Goal: Transaction & Acquisition: Purchase product/service

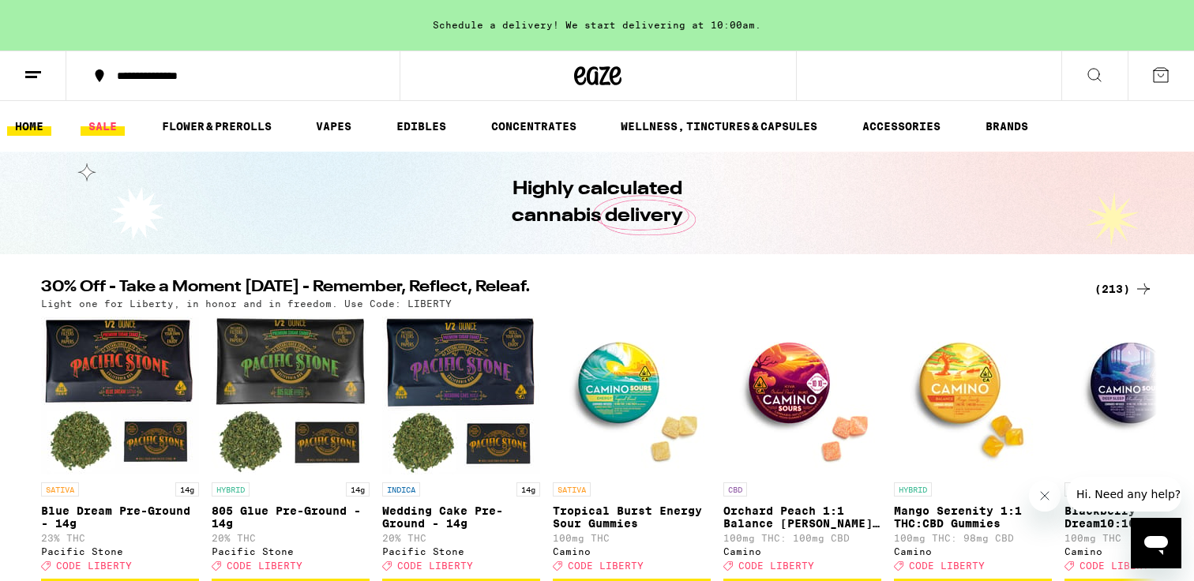
click at [99, 121] on link "SALE" at bounding box center [103, 126] width 44 height 19
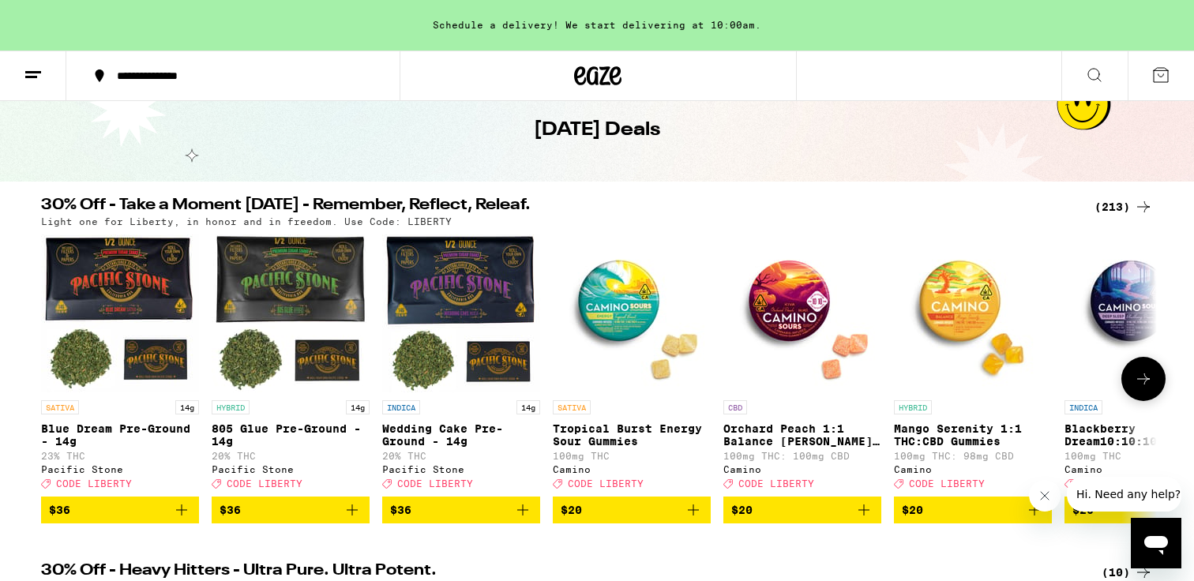
scroll to position [60, 0]
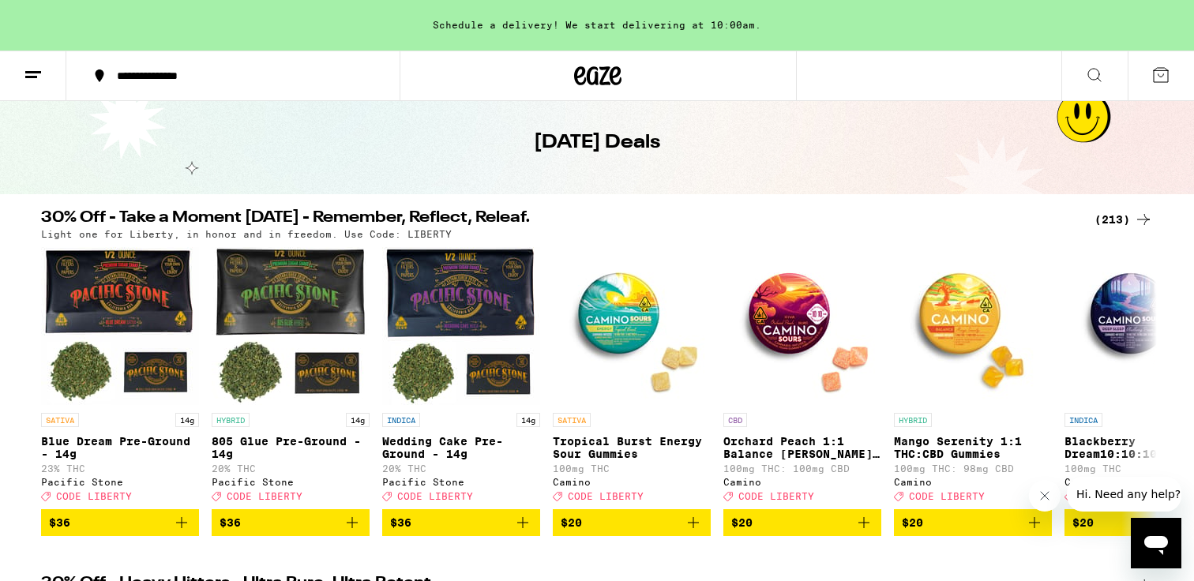
click at [1115, 212] on div "(213)" at bounding box center [1123, 219] width 58 height 19
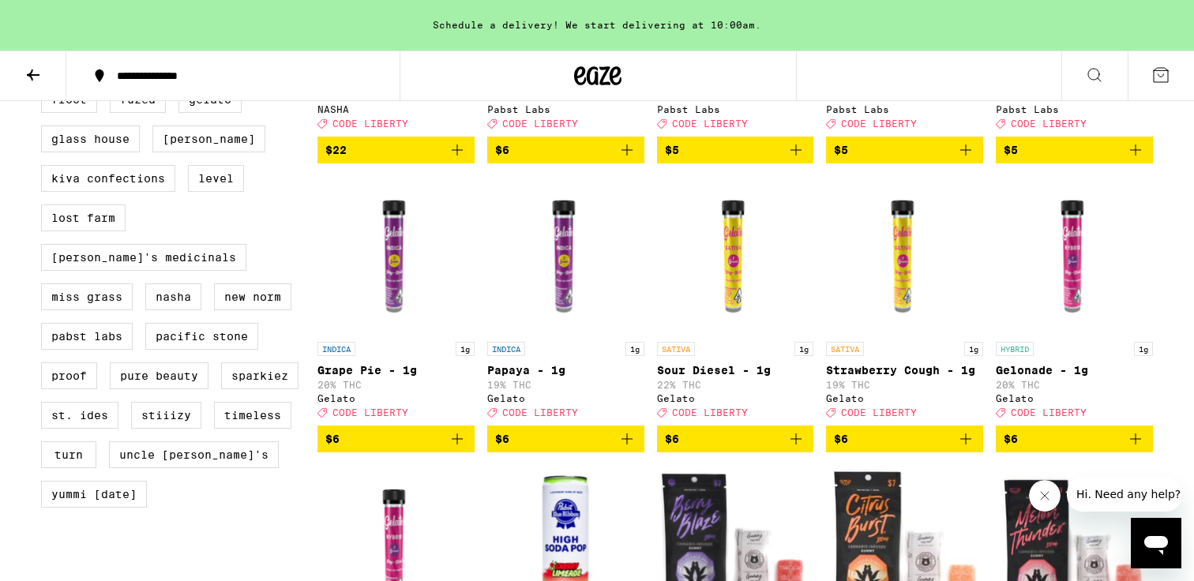
scroll to position [1315, 0]
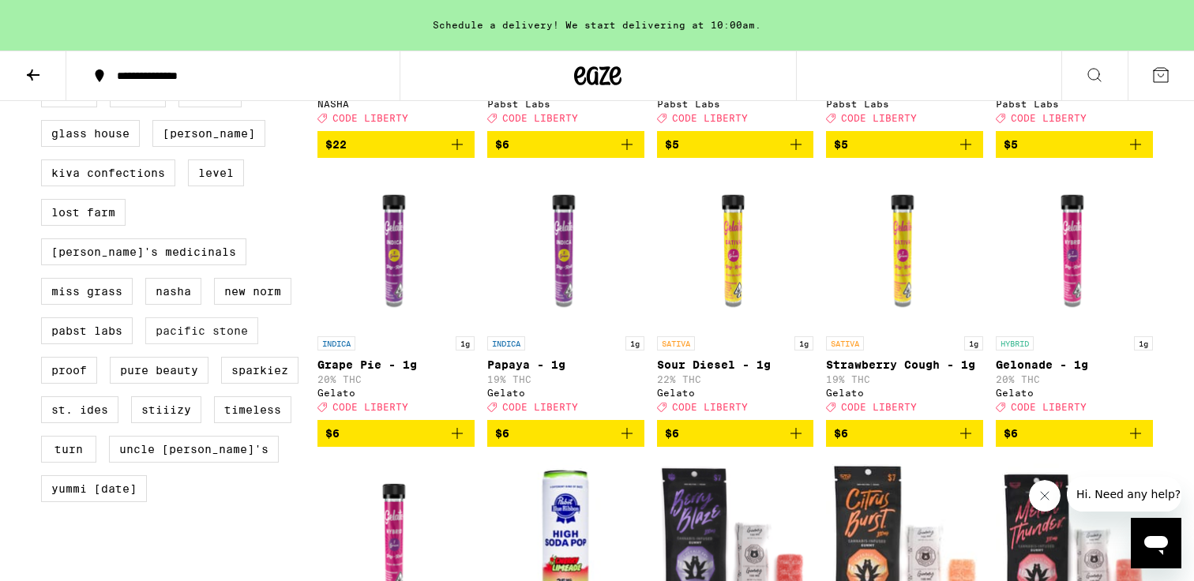
click at [163, 344] on label "Pacific Stone" at bounding box center [201, 330] width 113 height 27
click at [45, 5] on input "Pacific Stone" at bounding box center [44, 4] width 1 height 1
checkbox input "true"
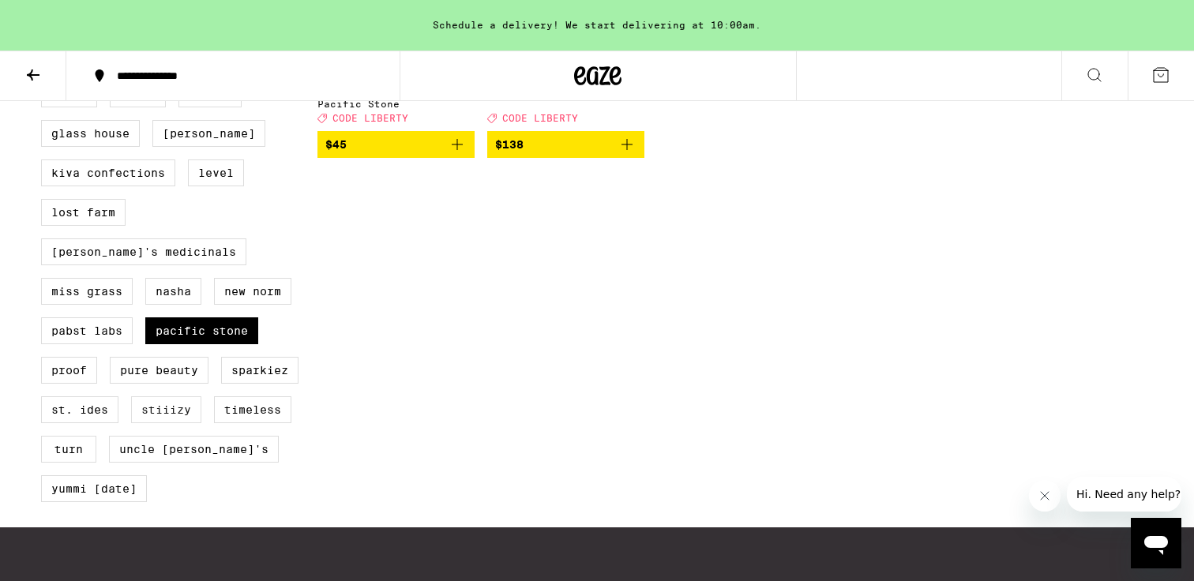
click at [146, 423] on label "STIIIZY" at bounding box center [166, 409] width 70 height 27
click at [45, 5] on input "STIIIZY" at bounding box center [44, 4] width 1 height 1
checkbox input "true"
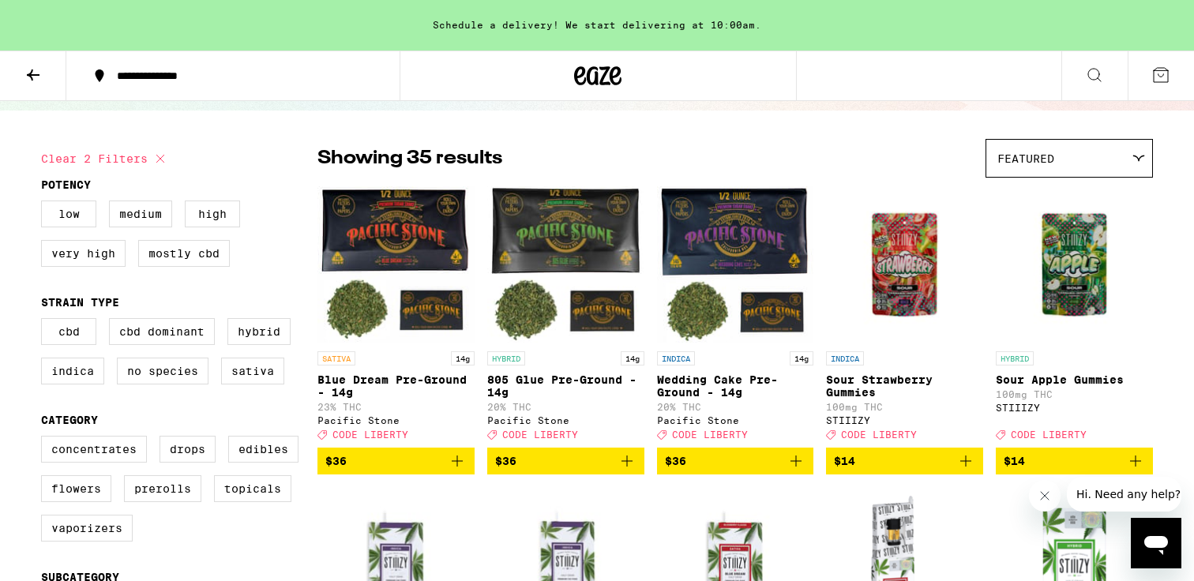
scroll to position [92, 0]
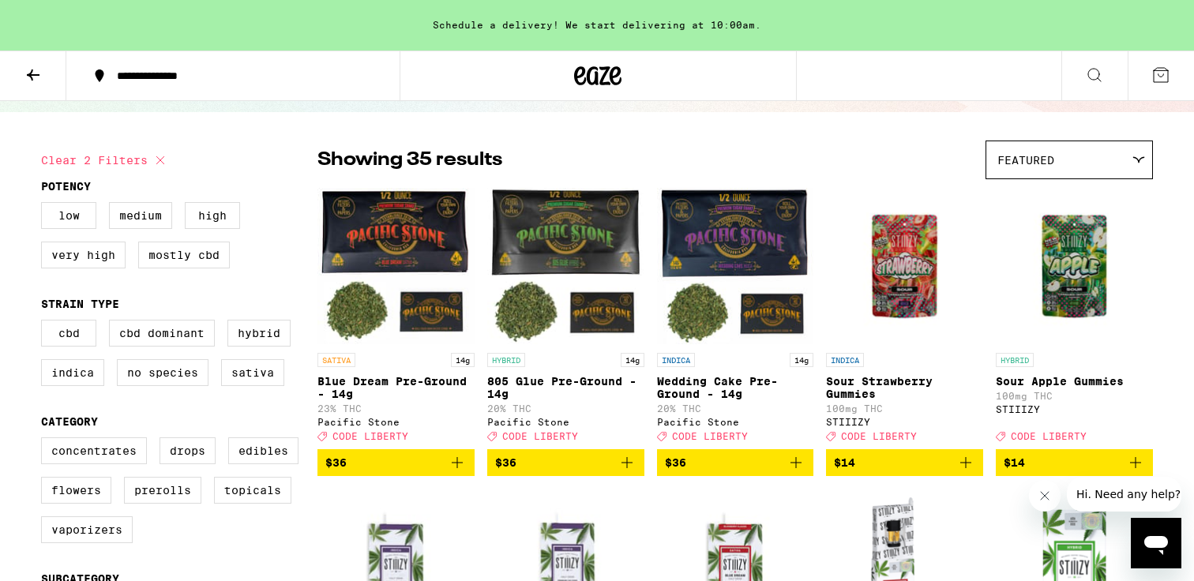
click at [444, 414] on p "23% THC" at bounding box center [395, 408] width 157 height 10
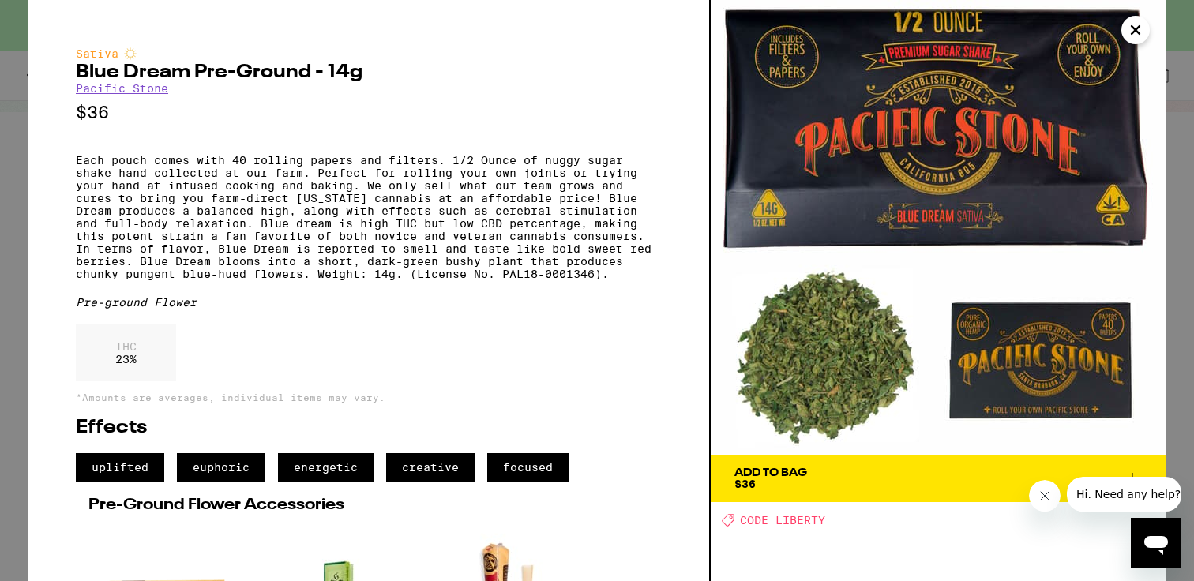
click at [1134, 24] on icon "Close" at bounding box center [1135, 30] width 19 height 24
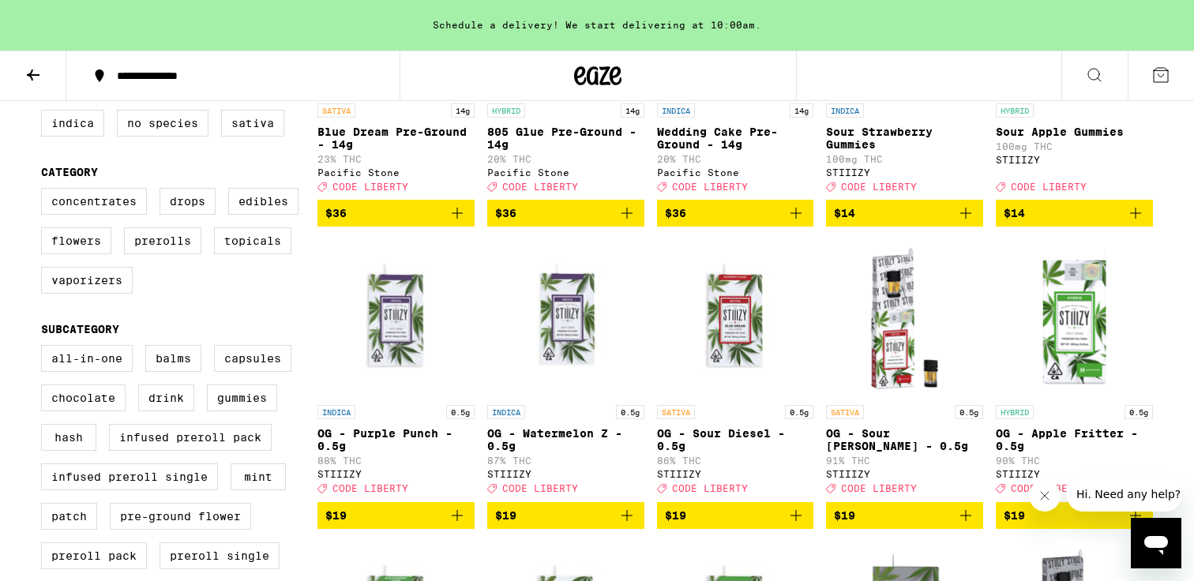
scroll to position [342, 0]
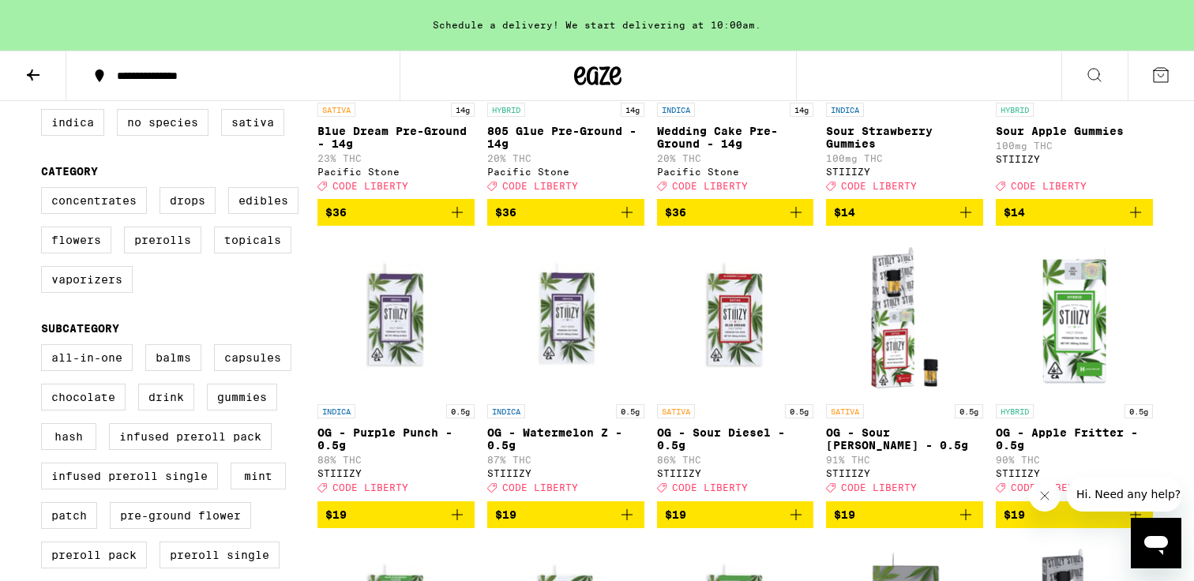
click at [455, 524] on icon "Add to bag" at bounding box center [457, 514] width 19 height 19
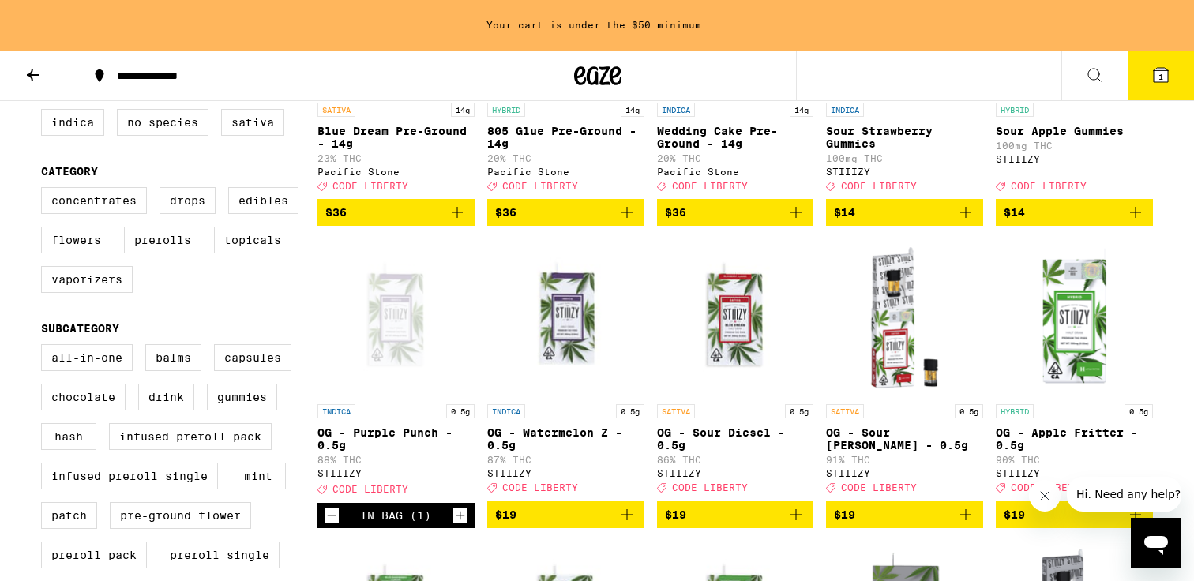
click at [623, 524] on icon "Add to bag" at bounding box center [626, 514] width 19 height 19
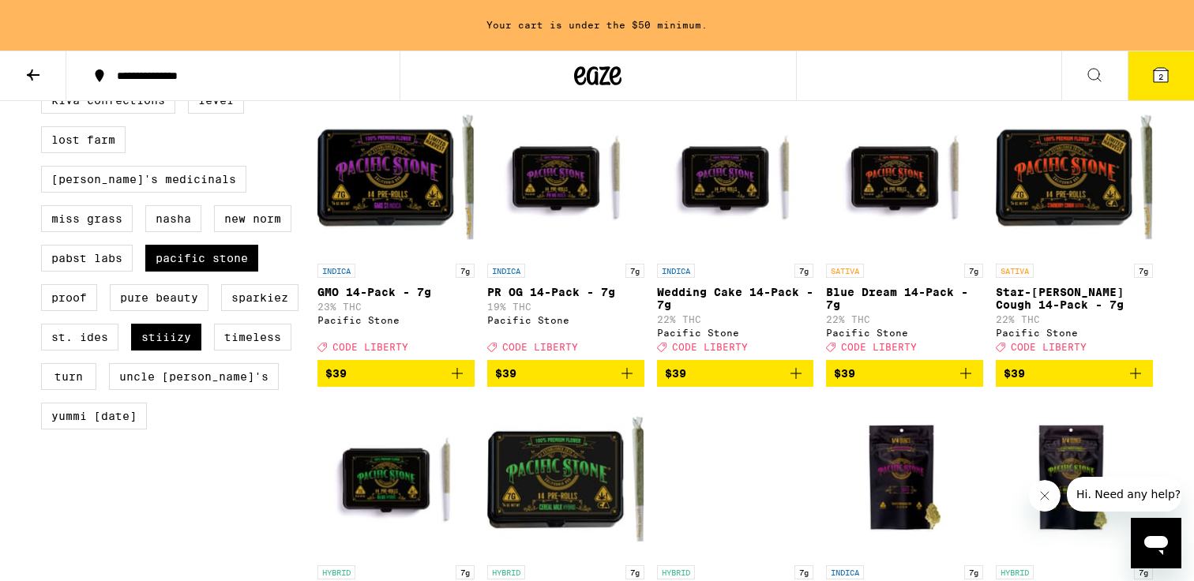
scroll to position [1390, 0]
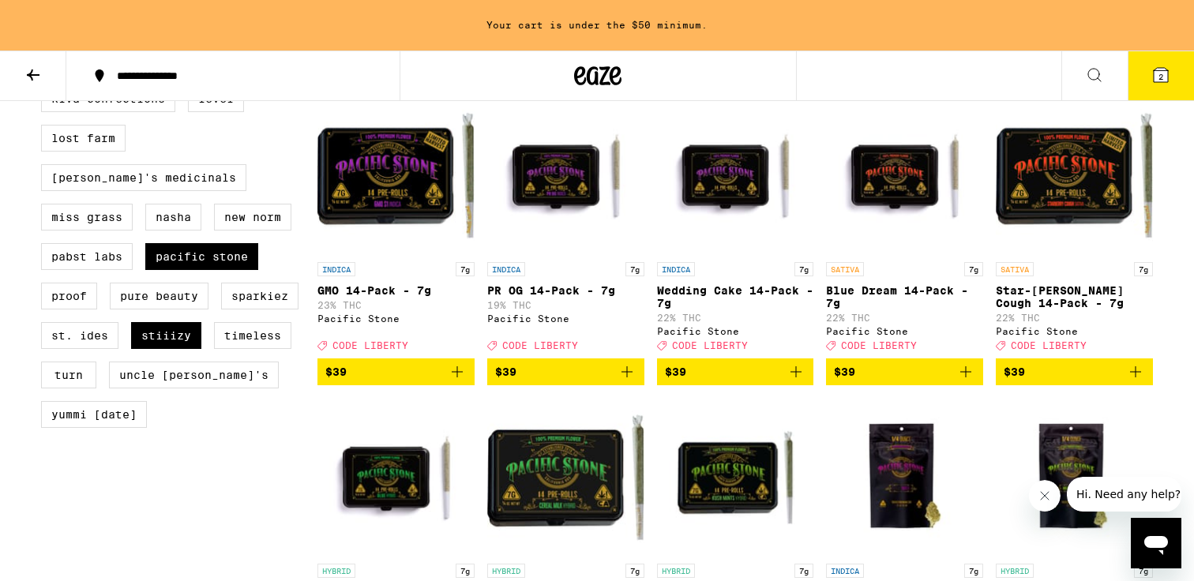
click at [455, 381] on icon "Add to bag" at bounding box center [457, 371] width 19 height 19
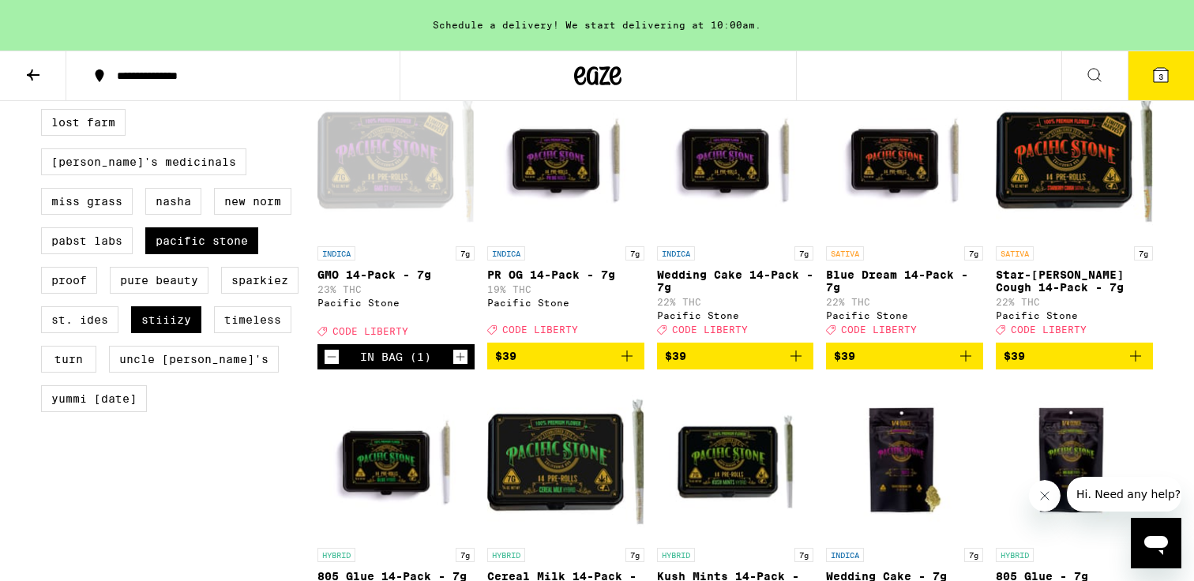
scroll to position [1398, 0]
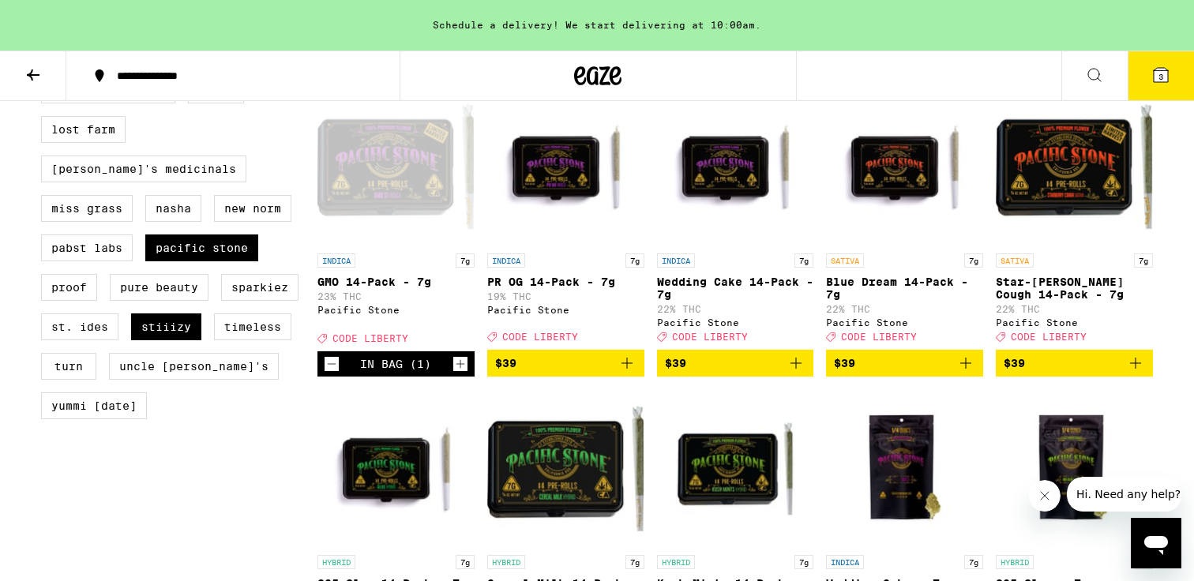
click at [795, 373] on icon "Add to bag" at bounding box center [795, 363] width 19 height 19
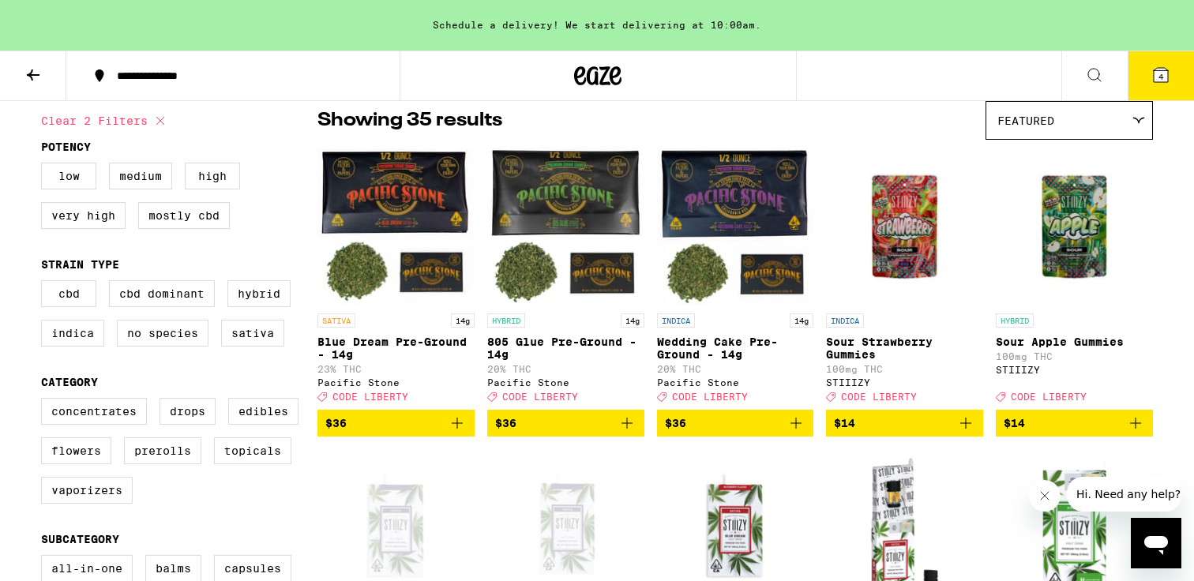
scroll to position [0, 0]
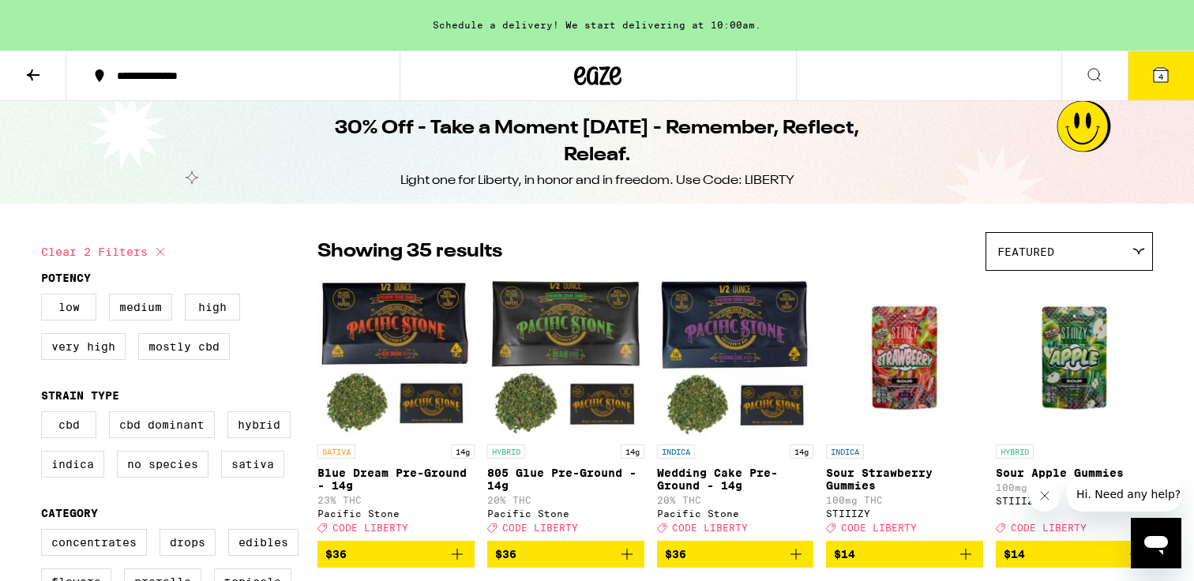
click at [26, 69] on icon at bounding box center [33, 75] width 19 height 19
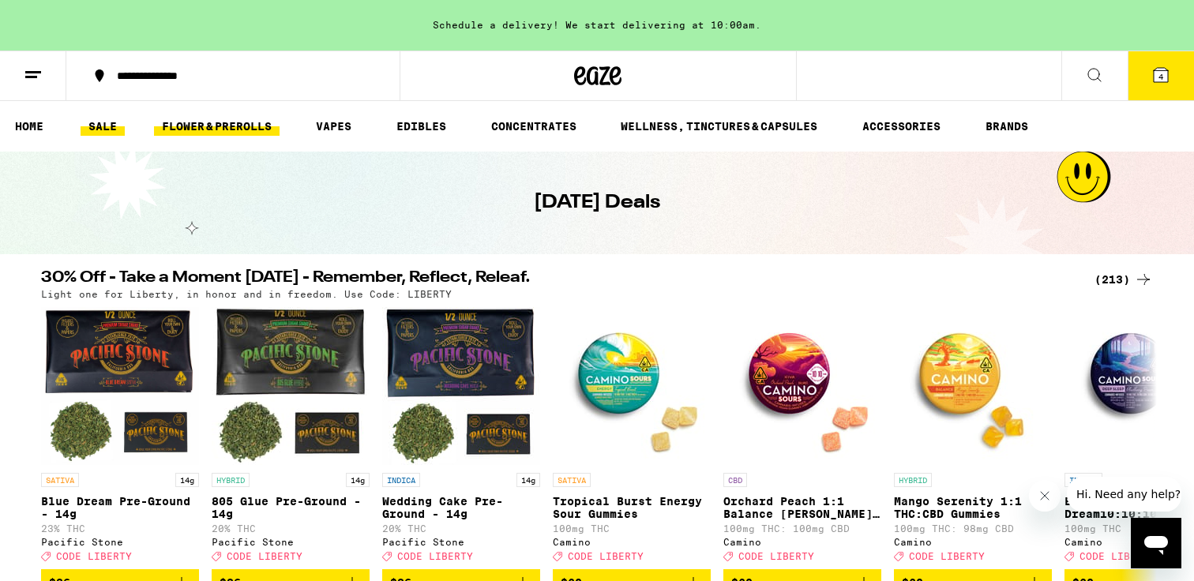
click at [195, 133] on link "FLOWER & PREROLLS" at bounding box center [217, 126] width 126 height 19
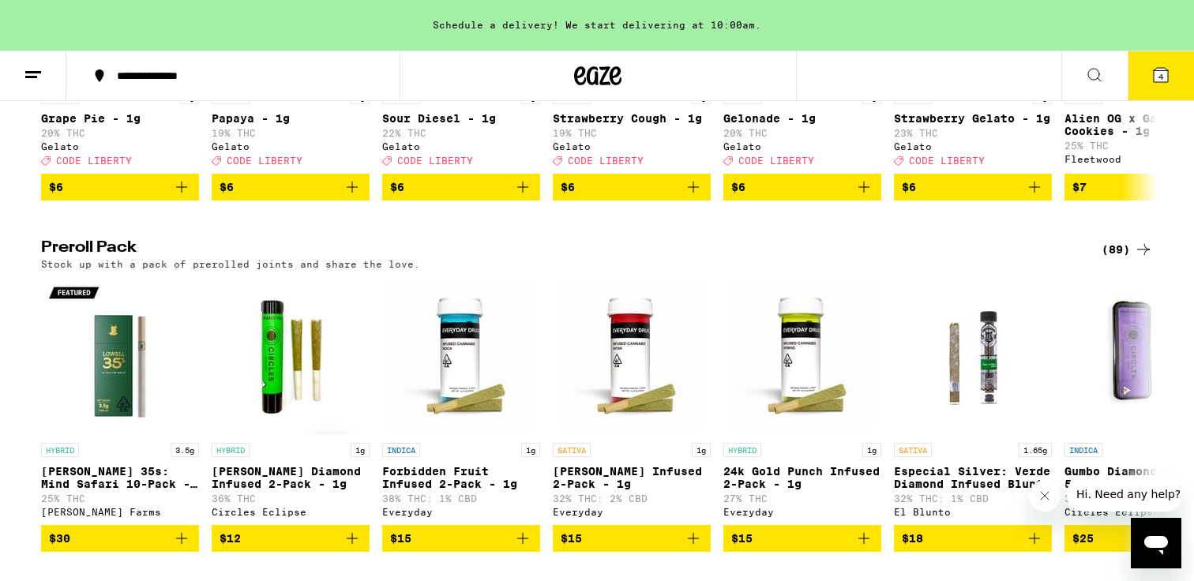
scroll to position [1091, 0]
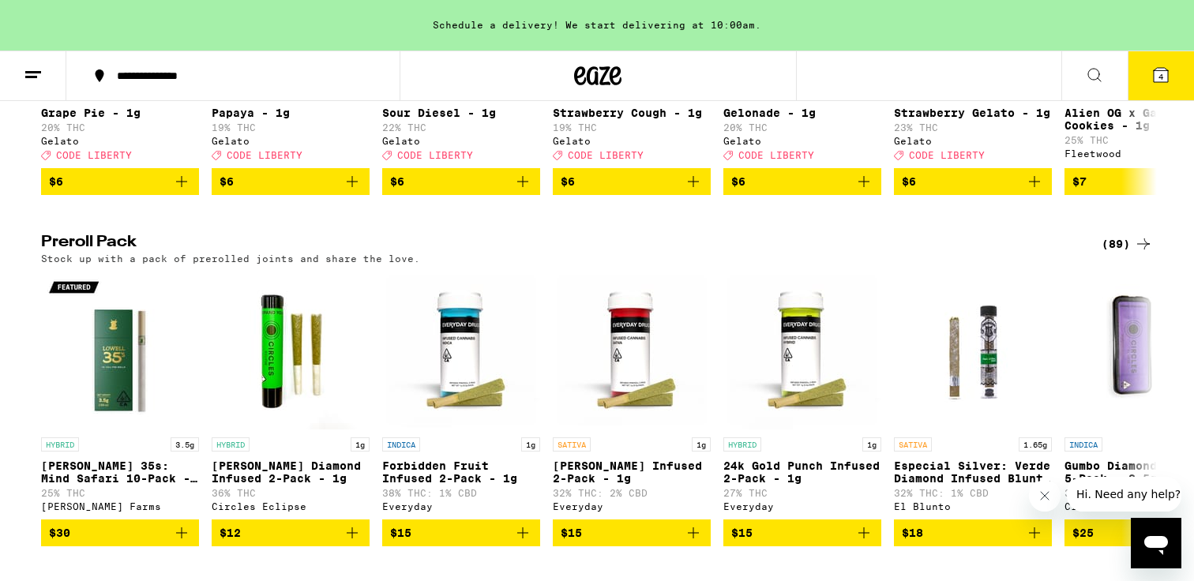
click at [1119, 253] on div "(89)" at bounding box center [1126, 243] width 51 height 19
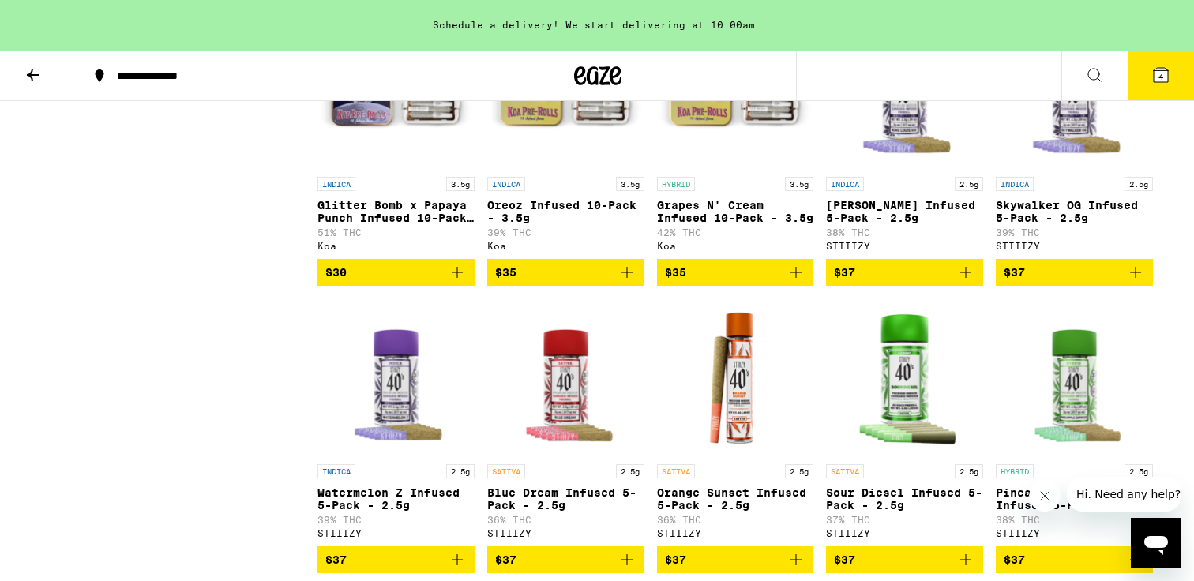
scroll to position [2013, 0]
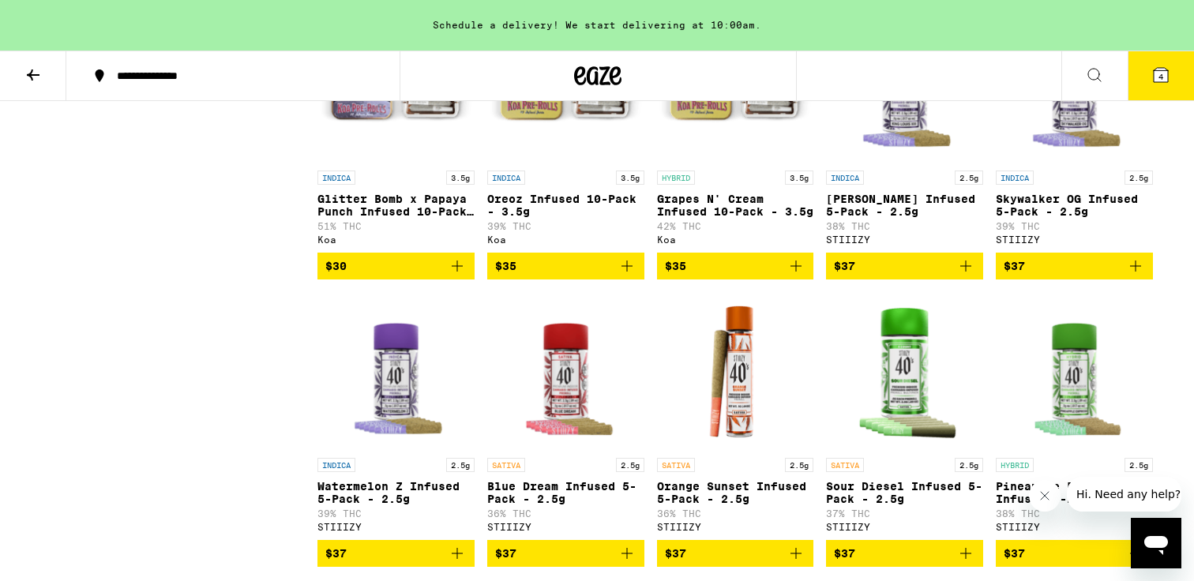
click at [1134, 272] on icon "Add to bag" at bounding box center [1135, 266] width 11 height 11
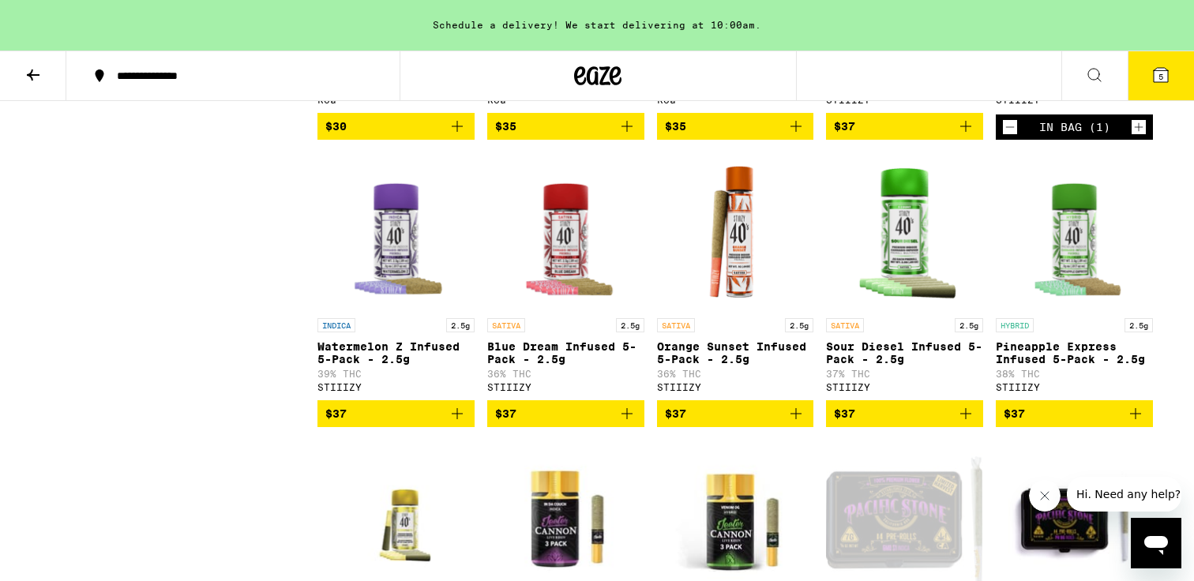
scroll to position [2169, 0]
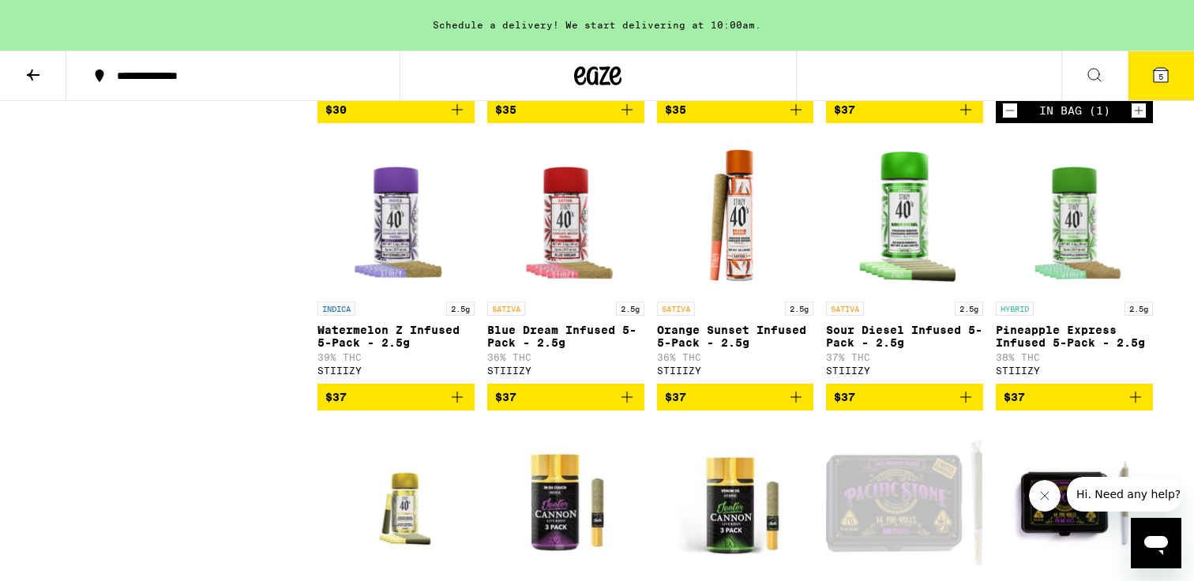
click at [627, 403] on icon "Add to bag" at bounding box center [626, 397] width 11 height 11
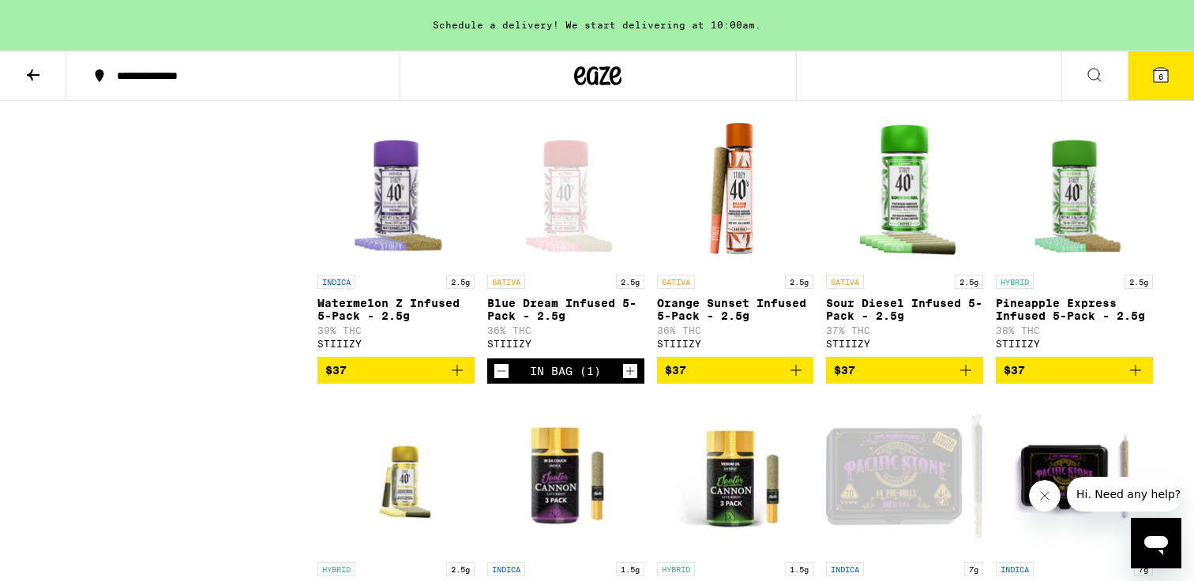
scroll to position [2203, 0]
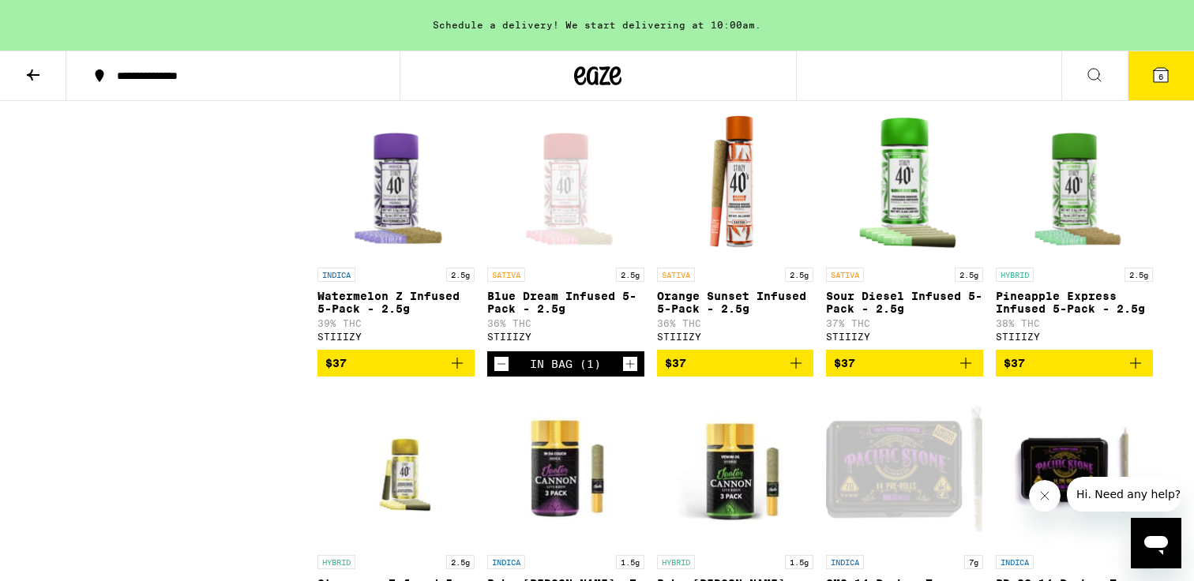
click at [796, 373] on icon "Add to bag" at bounding box center [795, 363] width 19 height 19
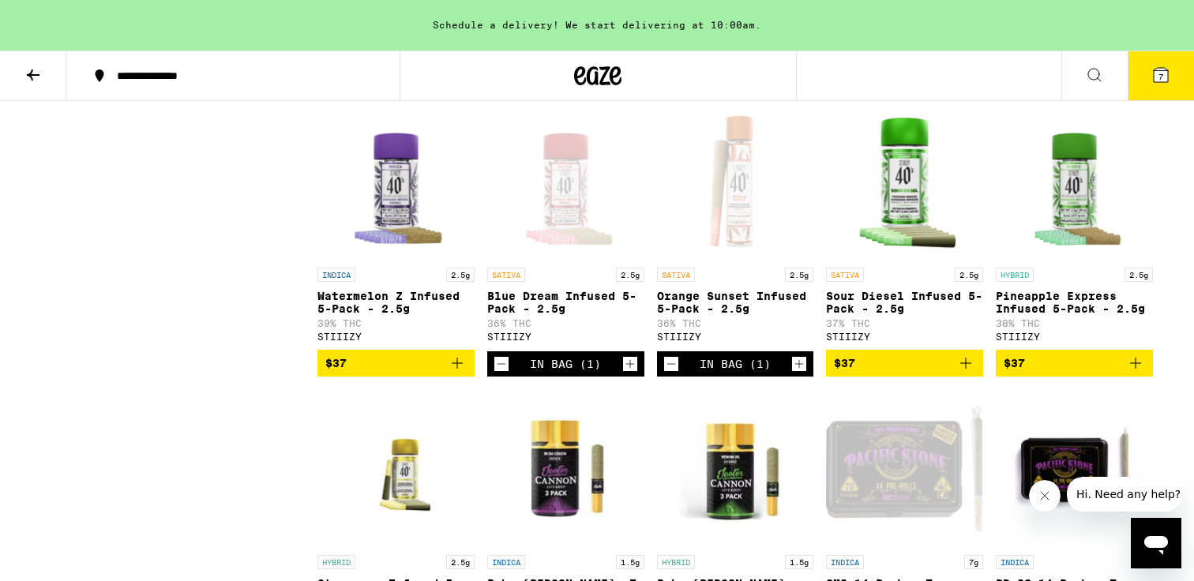
click at [1132, 373] on icon "Add to bag" at bounding box center [1135, 363] width 19 height 19
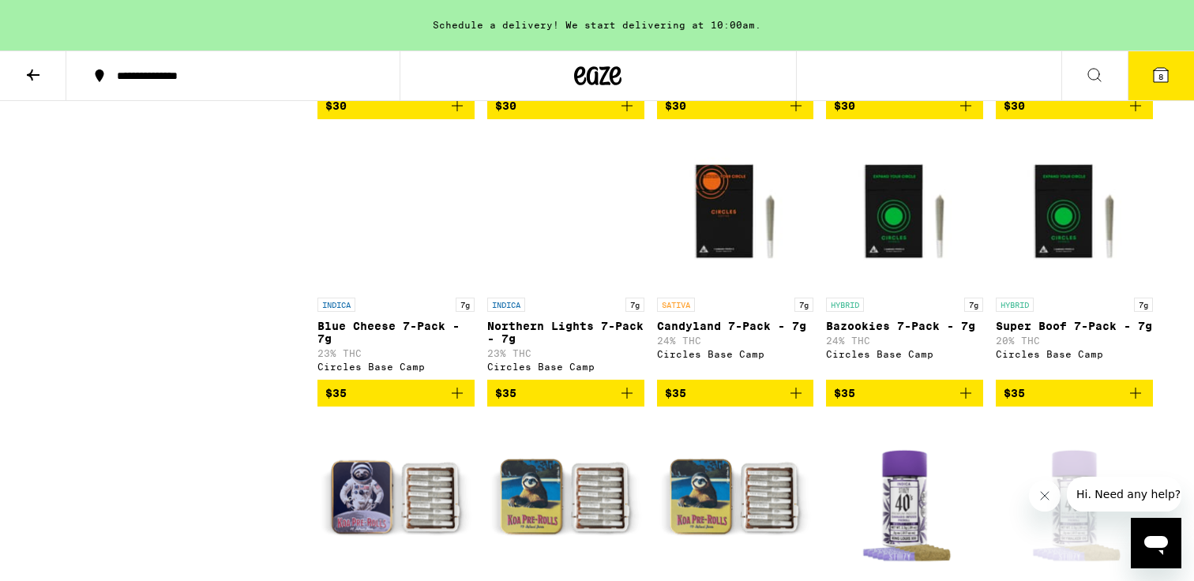
scroll to position [1421, 0]
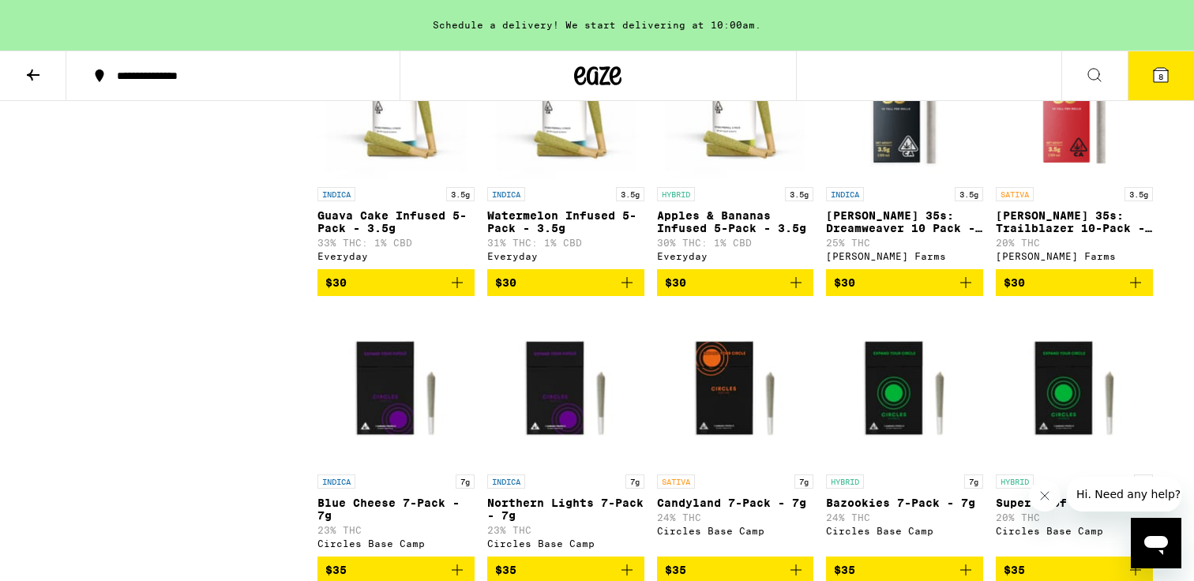
click at [1168, 71] on icon at bounding box center [1160, 75] width 19 height 19
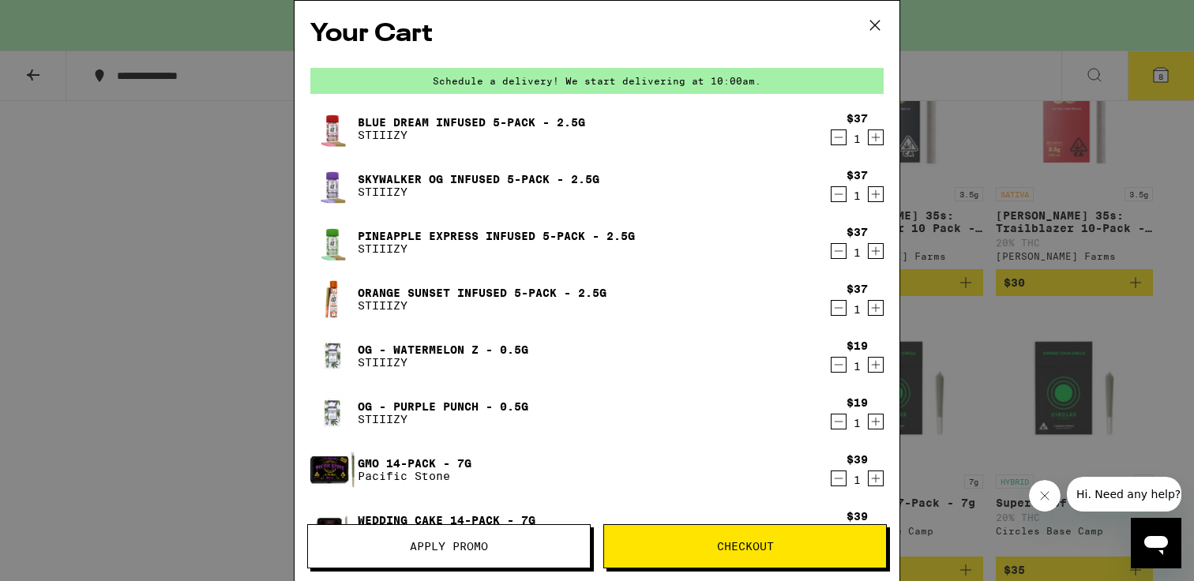
click at [441, 534] on button "Apply Promo" at bounding box center [448, 546] width 283 height 44
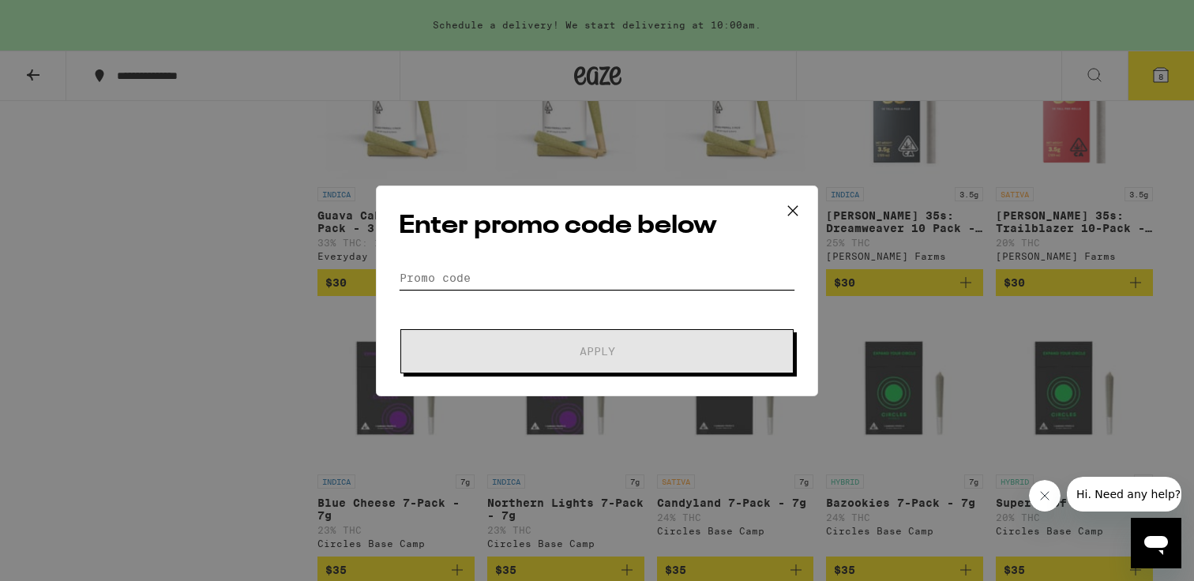
click at [416, 268] on input "Promo Code" at bounding box center [597, 278] width 396 height 24
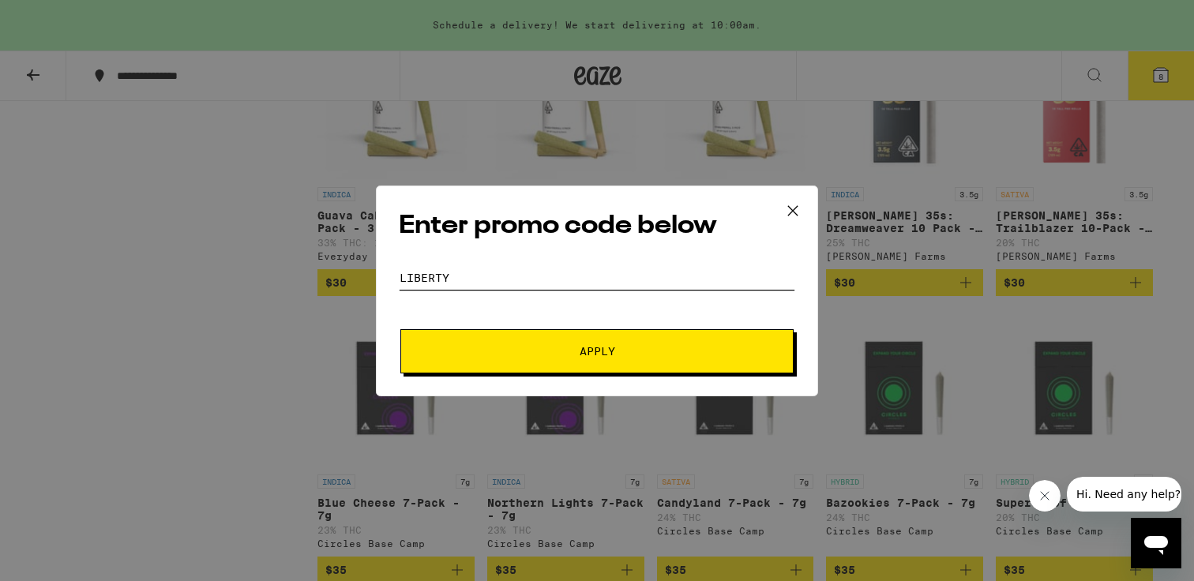
type input "liberty"
click at [508, 342] on button "Apply" at bounding box center [596, 351] width 393 height 44
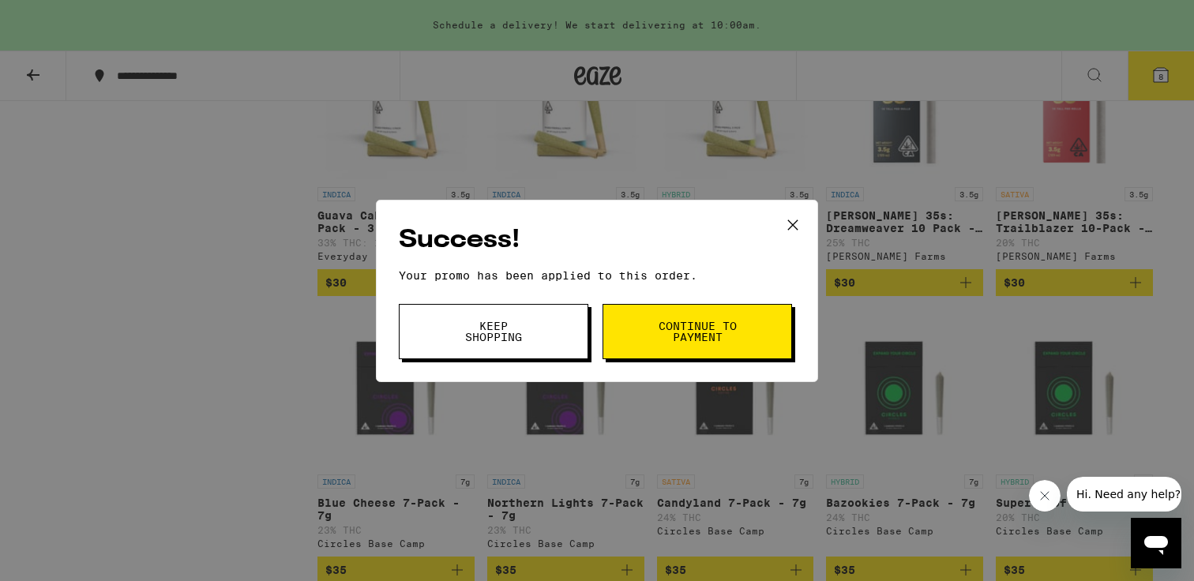
click at [687, 343] on span "Continue to payment" at bounding box center [697, 332] width 81 height 22
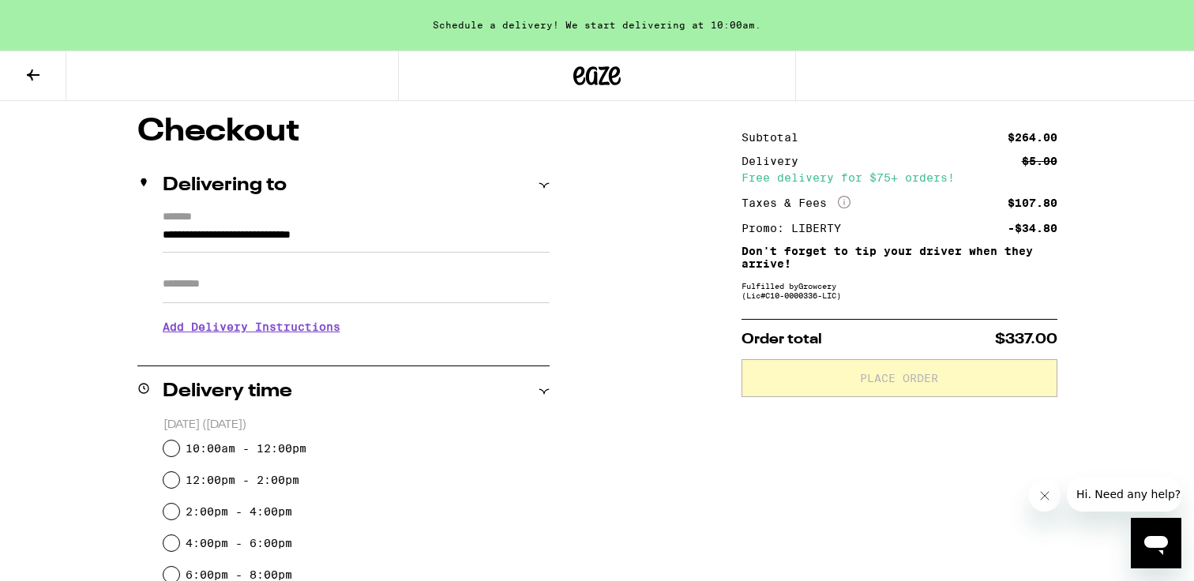
scroll to position [136, 0]
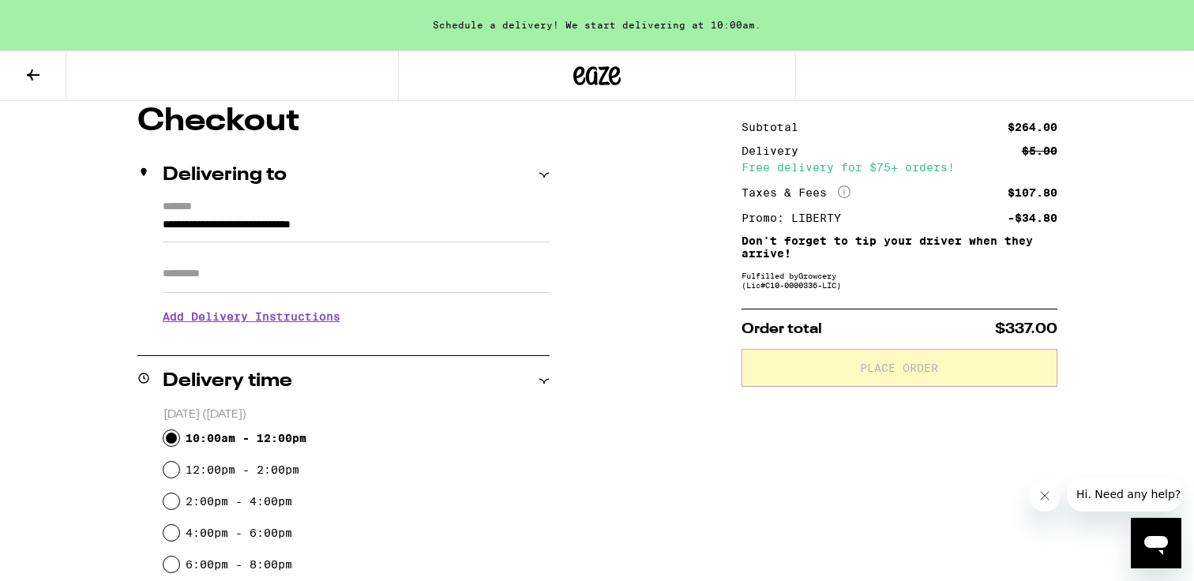
click at [168, 434] on input "10:00am - 12:00pm" at bounding box center [171, 438] width 16 height 16
radio input "true"
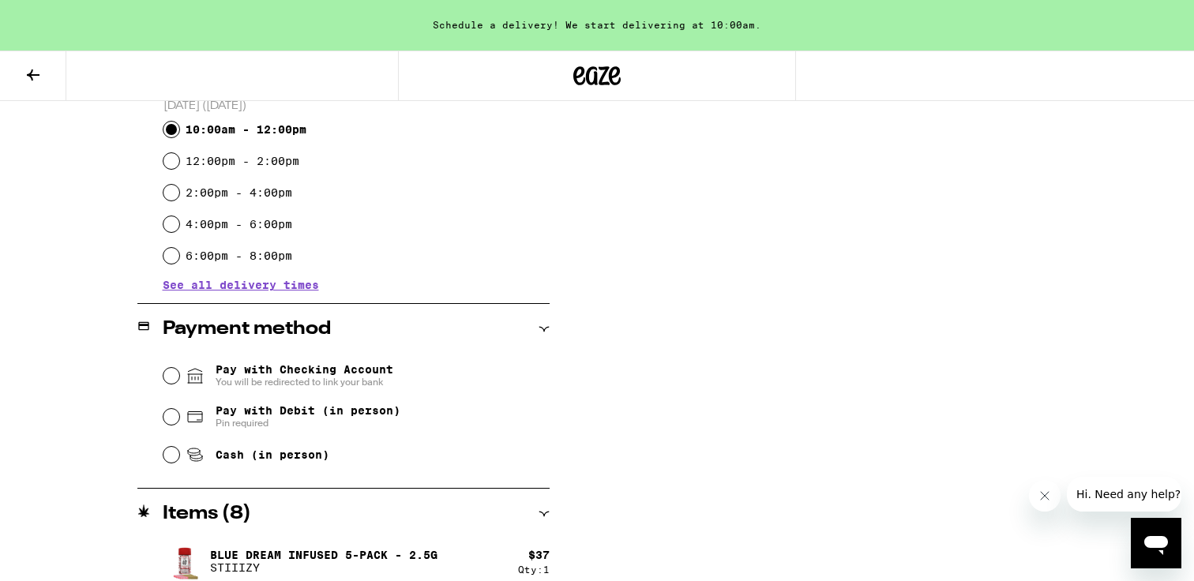
scroll to position [448, 0]
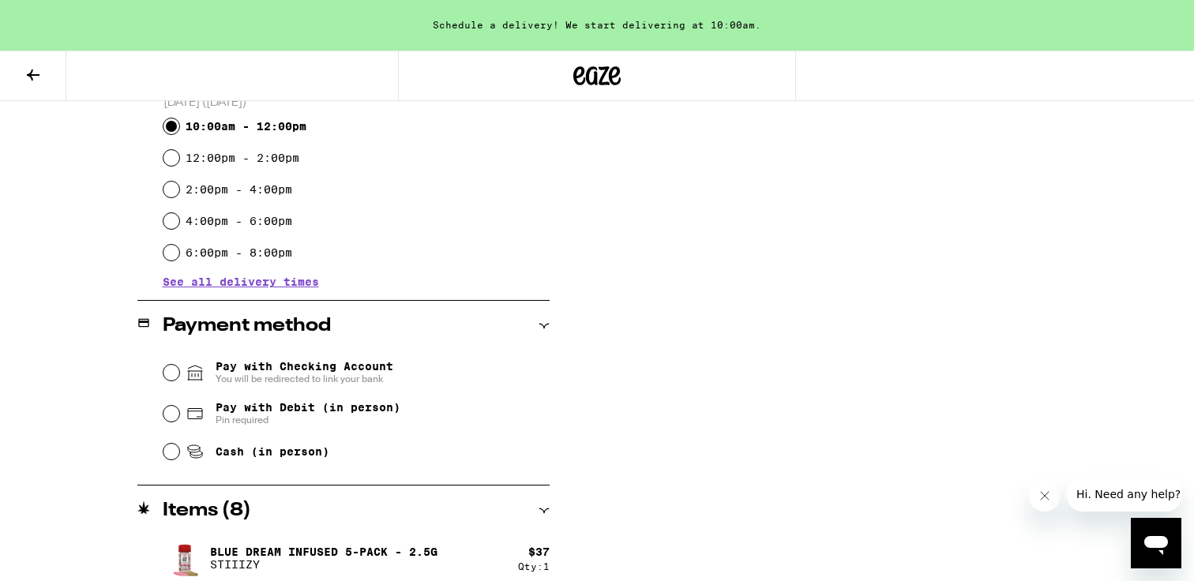
click at [275, 426] on span "Pin required" at bounding box center [308, 420] width 185 height 13
click at [179, 422] on input "Pay with Debit (in person) Pin required" at bounding box center [171, 414] width 16 height 16
radio input "true"
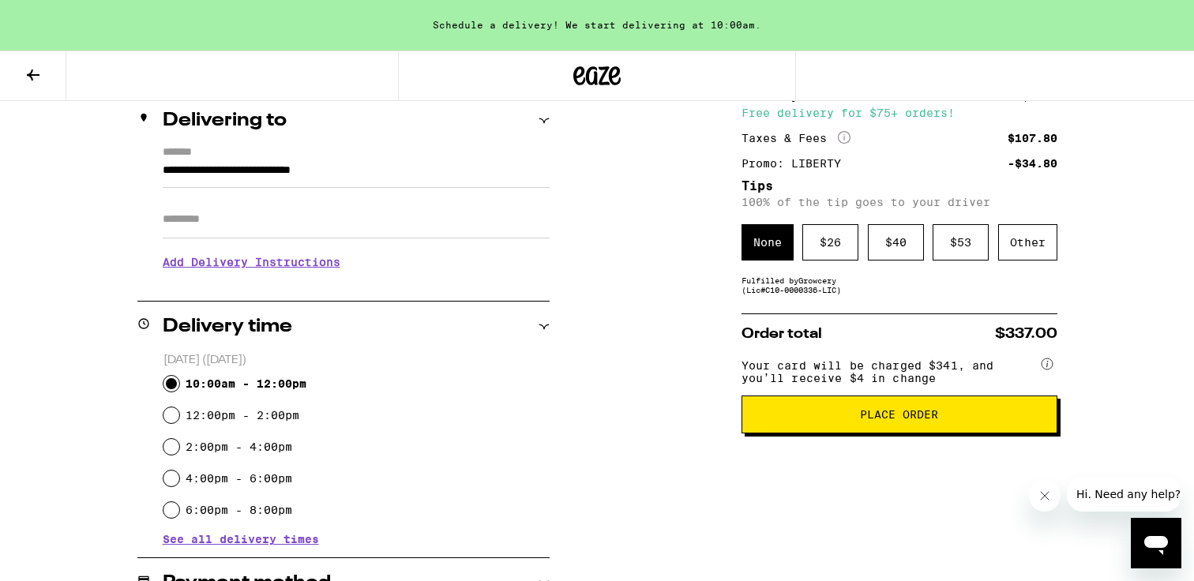
scroll to position [172, 0]
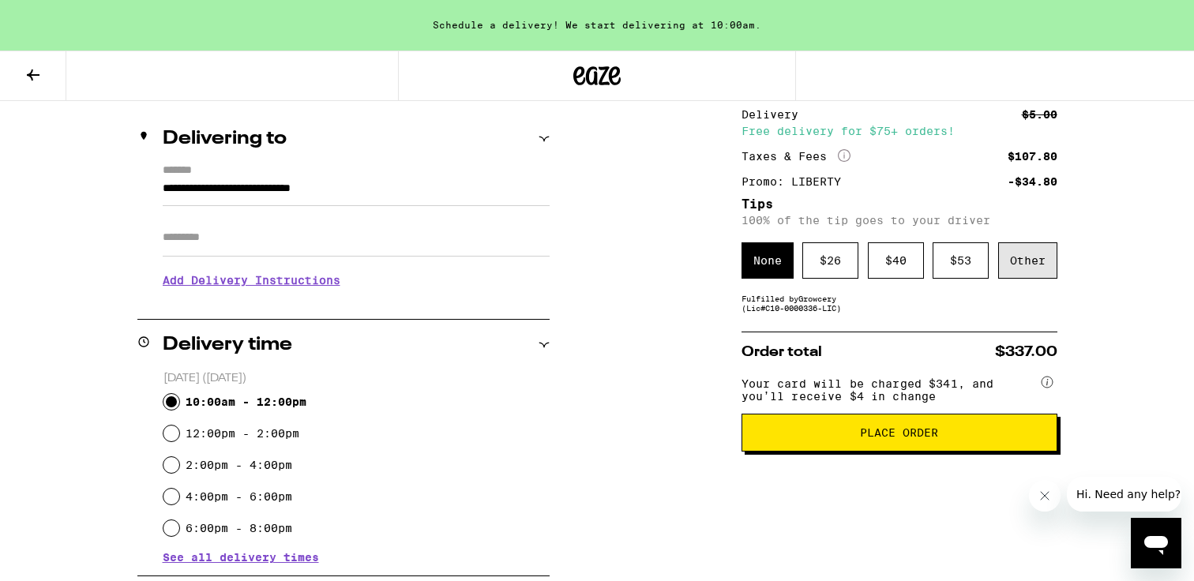
click at [1026, 268] on div "Other" at bounding box center [1027, 260] width 59 height 36
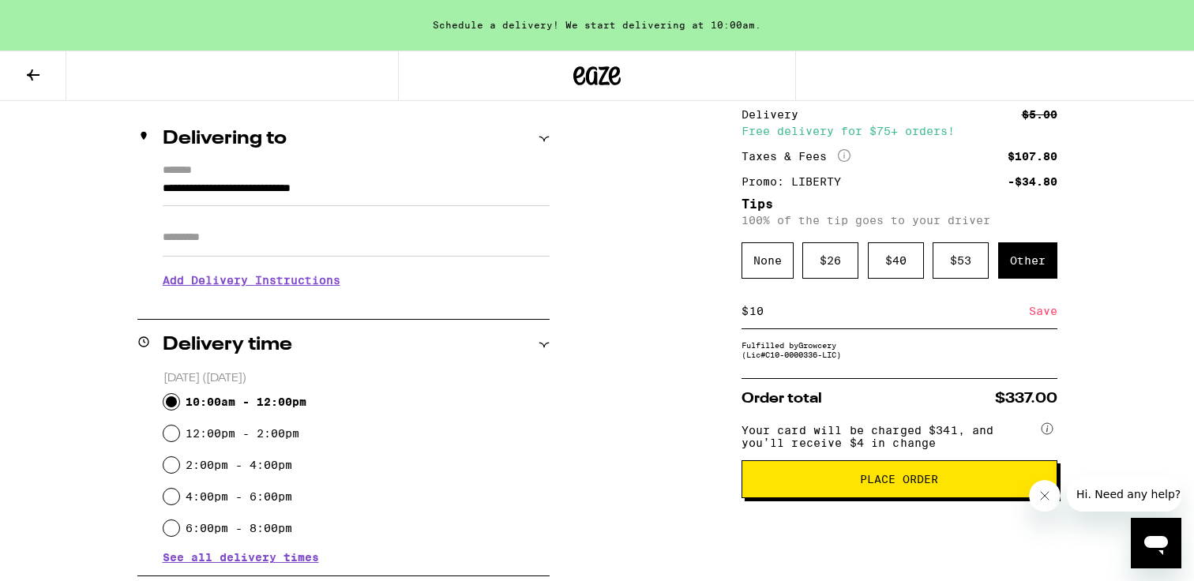
click at [1044, 312] on div "Save" at bounding box center [1043, 311] width 28 height 35
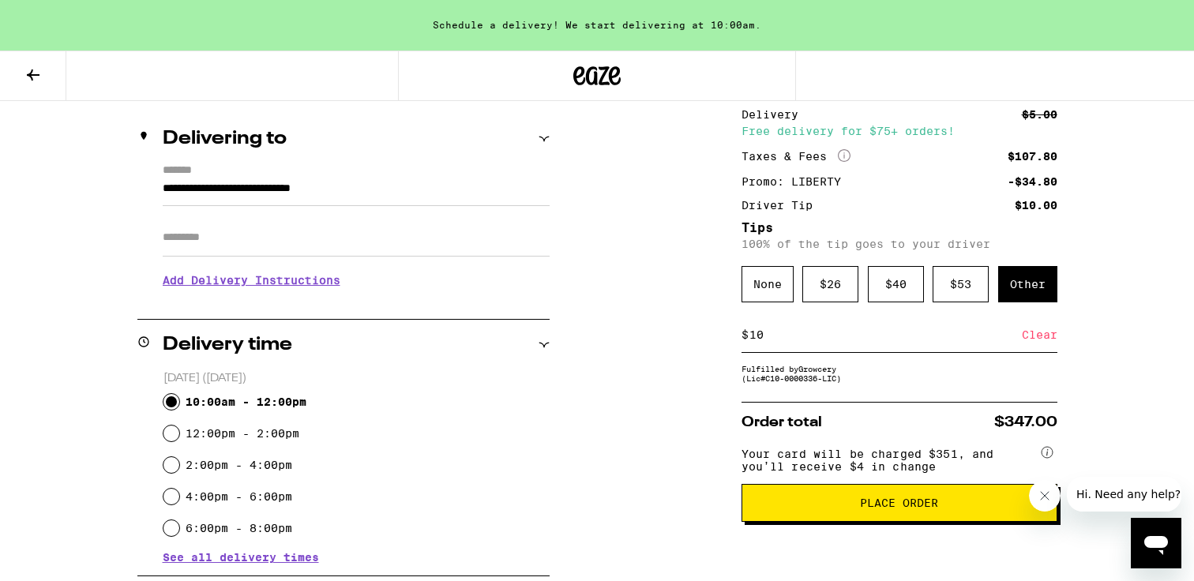
click at [874, 342] on input "10" at bounding box center [884, 335] width 273 height 14
type input "2"
type input "10"
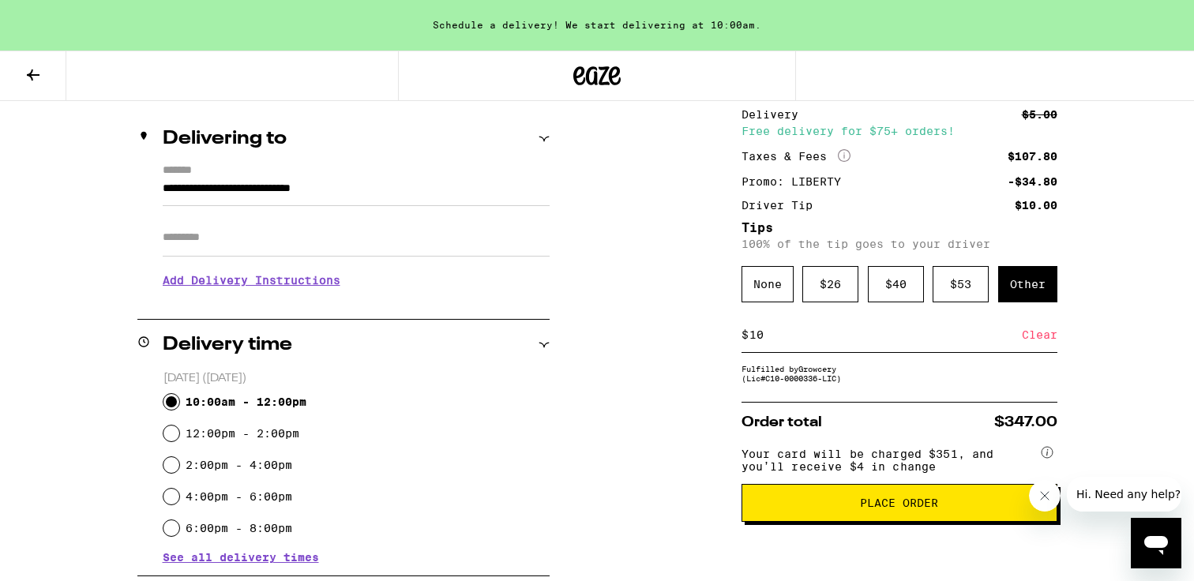
click at [1025, 338] on div "Clear" at bounding box center [1040, 334] width 36 height 35
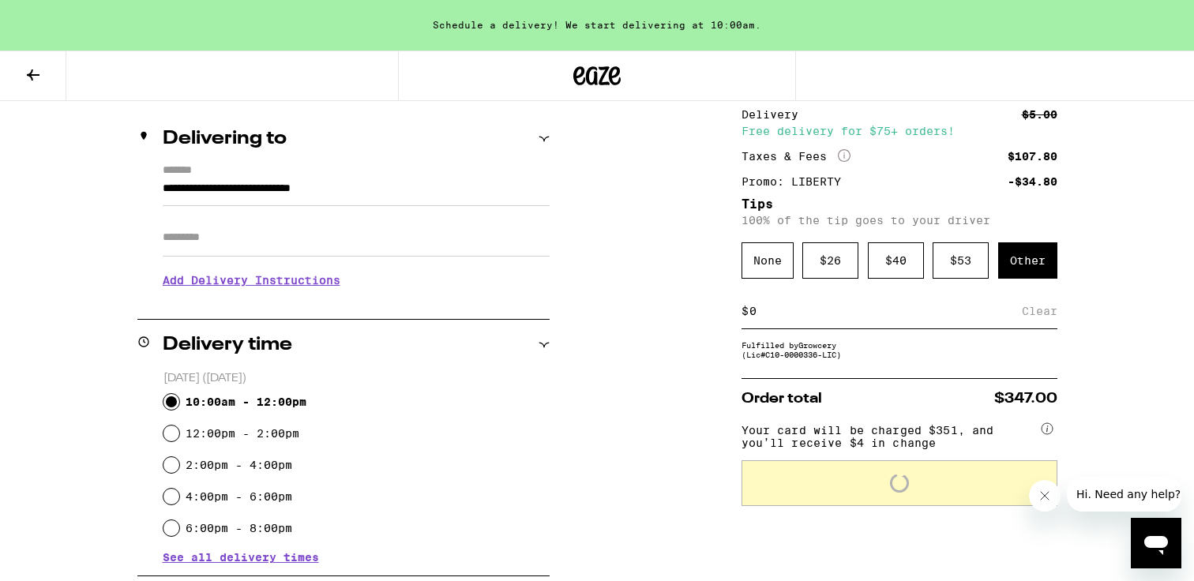
click at [905, 325] on div "$ Clear" at bounding box center [899, 312] width 316 height 36
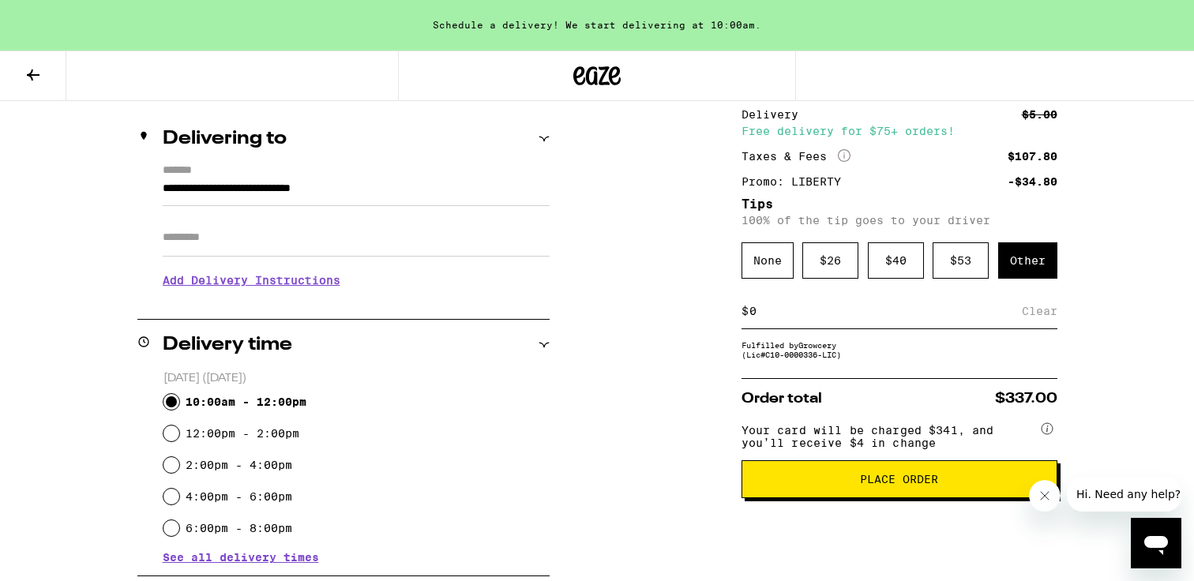
click at [905, 325] on div "$ Clear" at bounding box center [899, 312] width 316 height 36
click at [905, 318] on input at bounding box center [884, 311] width 273 height 14
type input "10"
click at [1037, 320] on div "Save" at bounding box center [1043, 311] width 28 height 35
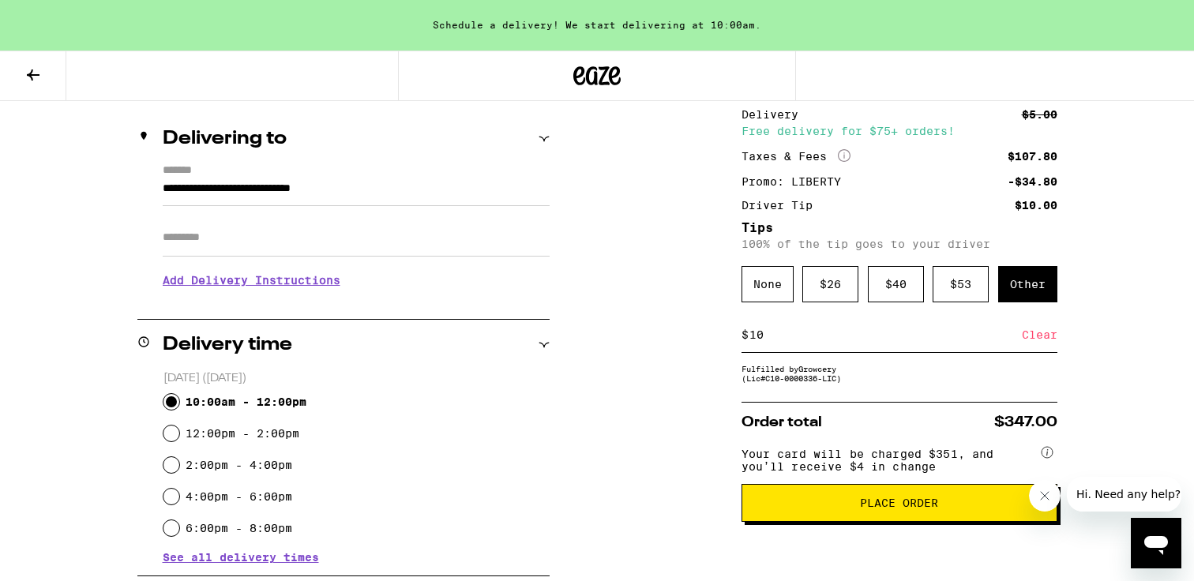
click at [866, 508] on span "Place Order" at bounding box center [899, 502] width 78 height 11
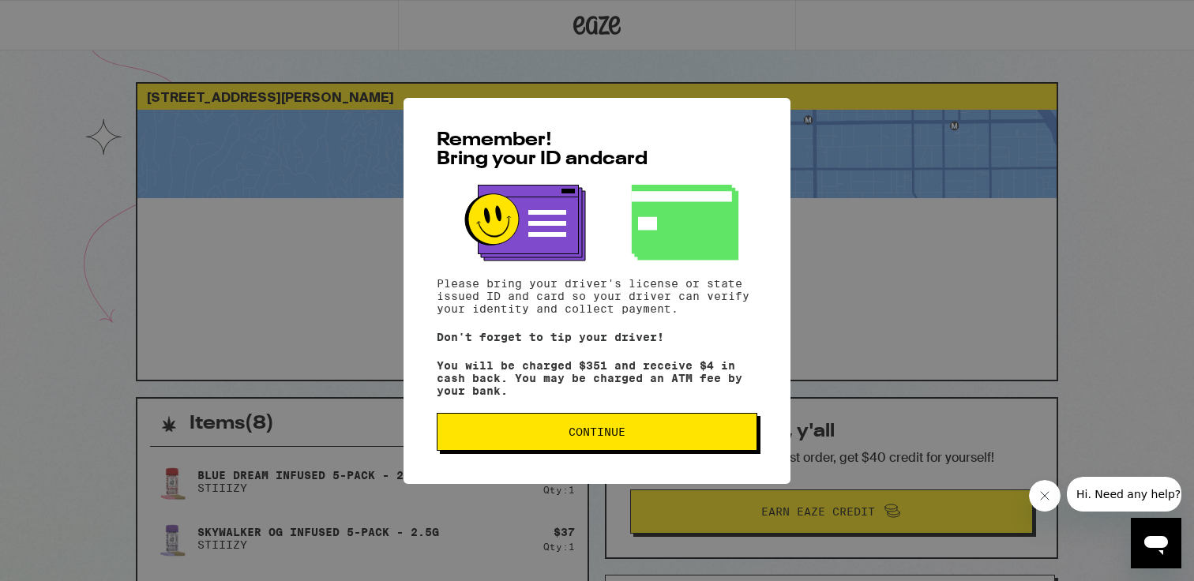
click at [584, 446] on button "Continue" at bounding box center [597, 432] width 321 height 38
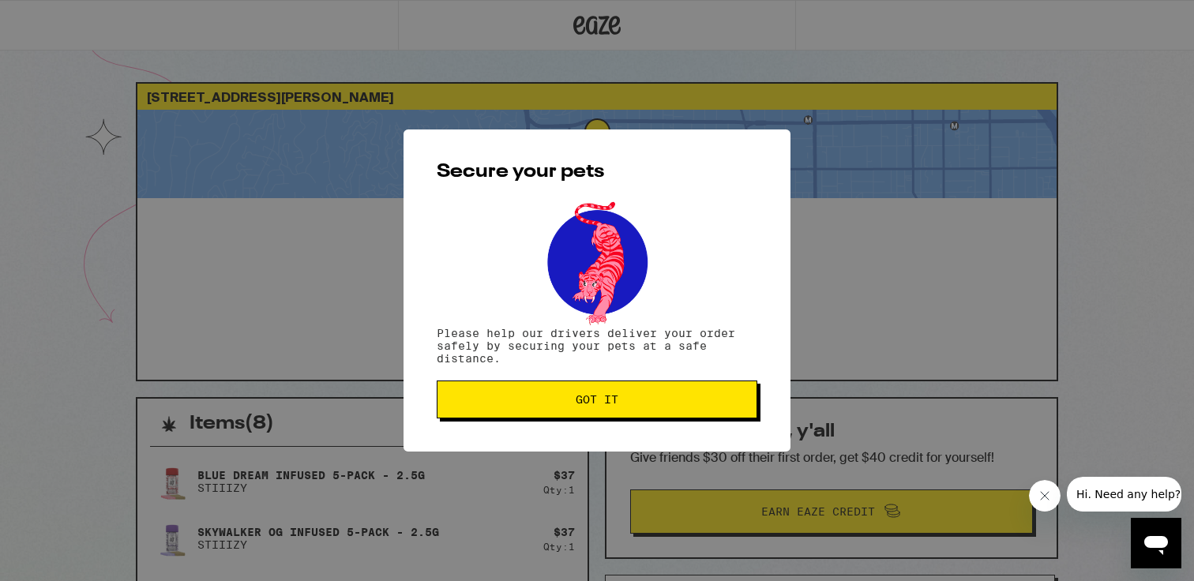
click at [568, 411] on button "Got it" at bounding box center [597, 400] width 321 height 38
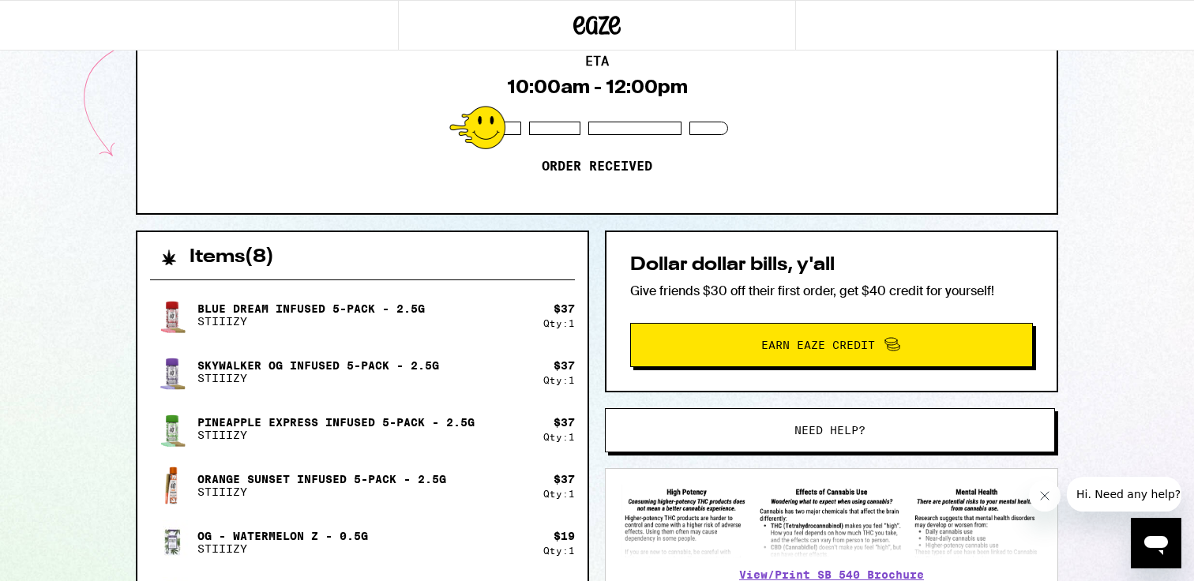
scroll to position [110, 0]
